Goal: Book appointment/travel/reservation

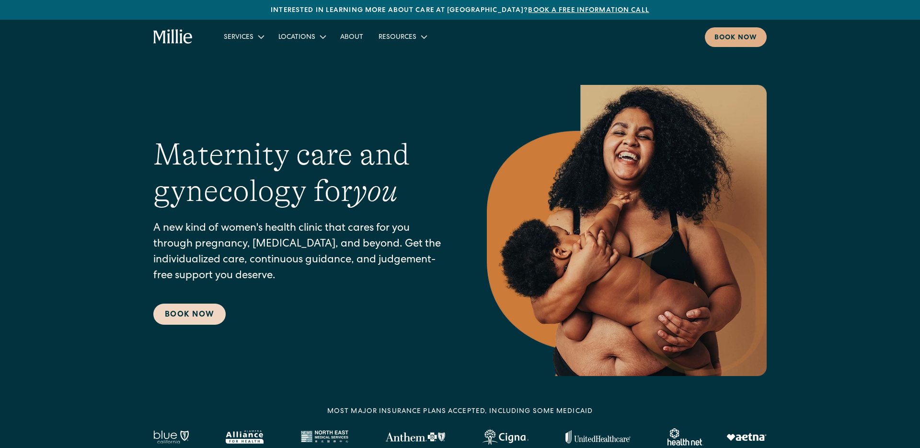
click at [189, 322] on link "Book Now" at bounding box center [189, 313] width 72 height 21
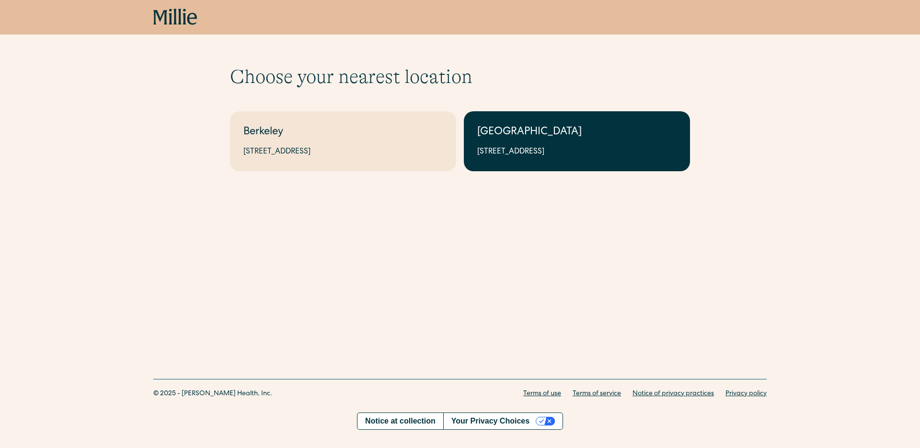
click at [541, 125] on div "[GEOGRAPHIC_DATA]" at bounding box center [576, 133] width 199 height 16
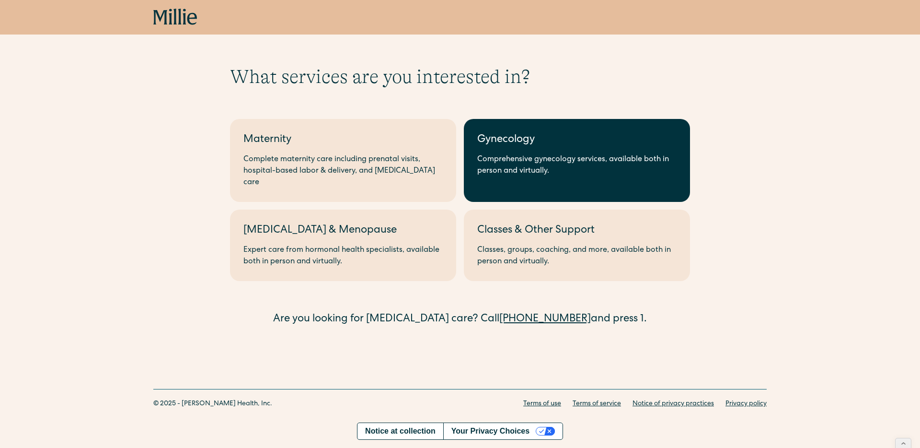
click at [497, 146] on div "Gynecology" at bounding box center [576, 140] width 199 height 16
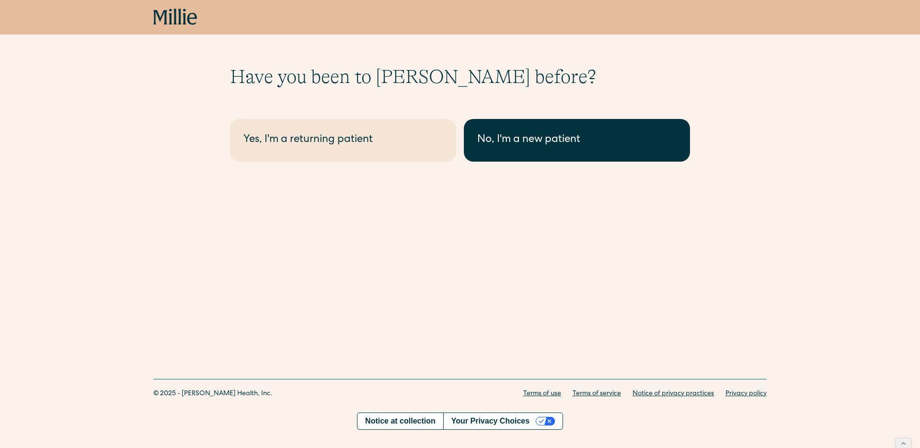
click at [500, 139] on div "No, I'm a new patient" at bounding box center [576, 140] width 199 height 16
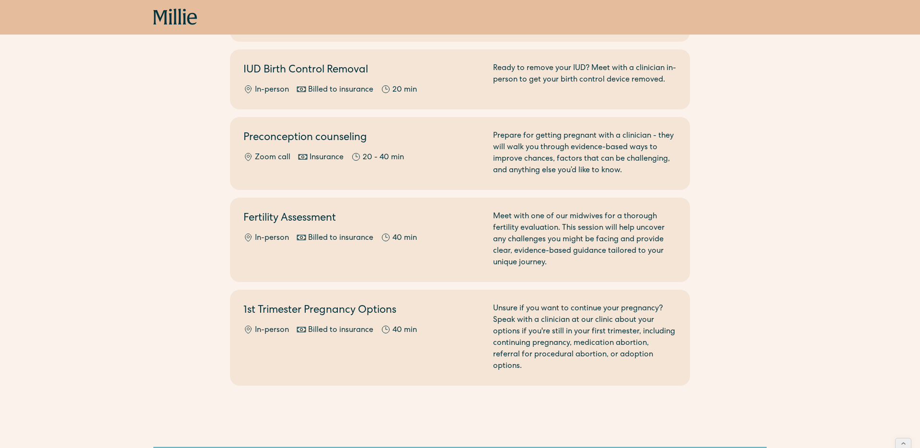
scroll to position [598, 0]
